Goal: Obtain resource: Download file/media

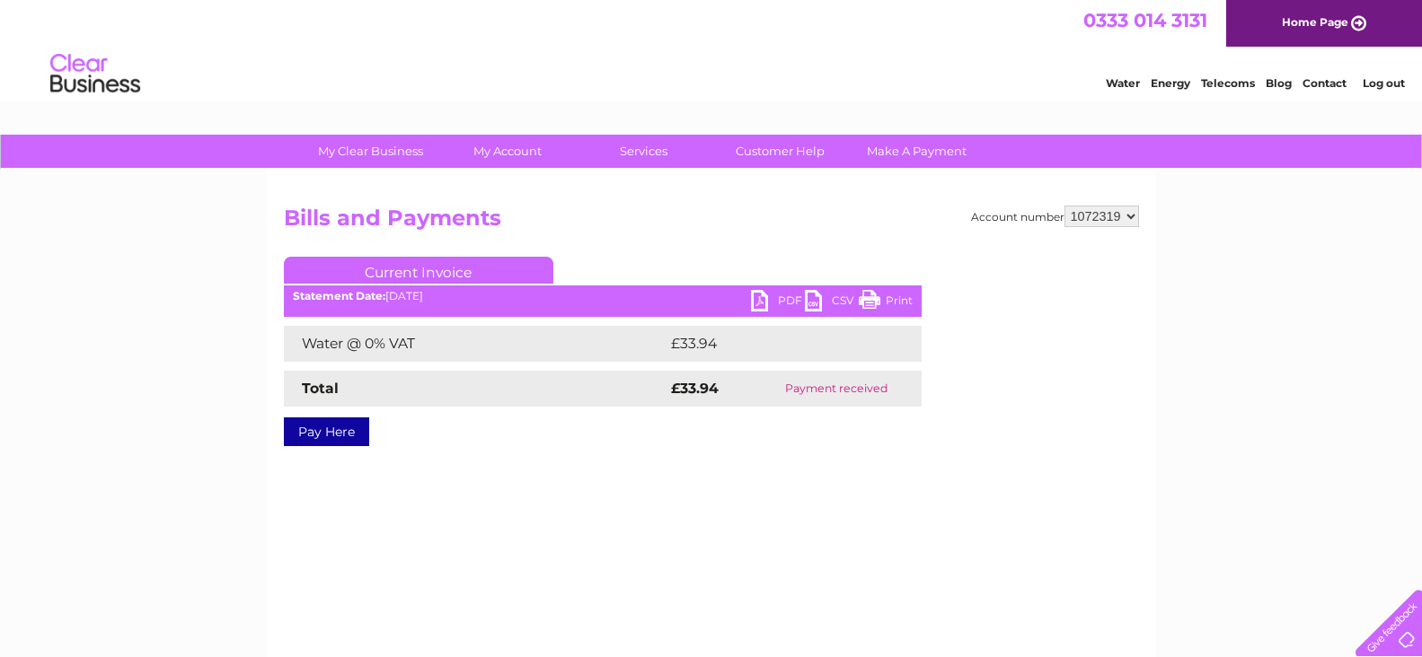
click at [1128, 218] on select "1072318 1072319" at bounding box center [1101, 217] width 75 height 22
select select "1072318"
click at [1064, 206] on select "1072318 1072319" at bounding box center [1101, 217] width 75 height 22
click at [775, 302] on link "PDF" at bounding box center [778, 303] width 54 height 26
click at [763, 299] on link "PDF" at bounding box center [778, 303] width 54 height 26
